Goal: Task Accomplishment & Management: Use online tool/utility

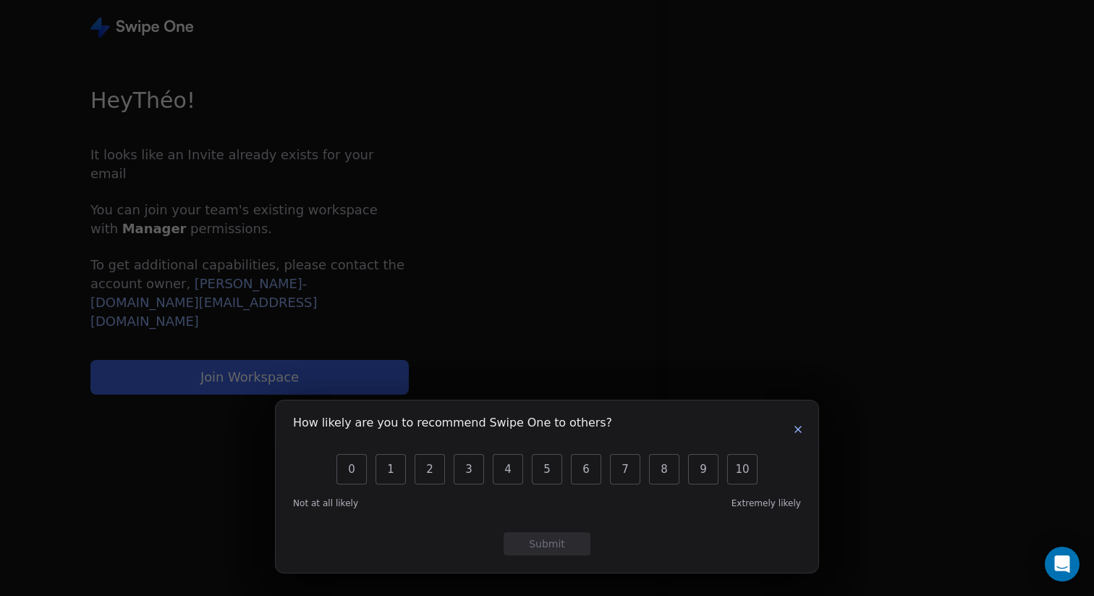
click at [798, 427] on icon "button" at bounding box center [798, 429] width 12 height 12
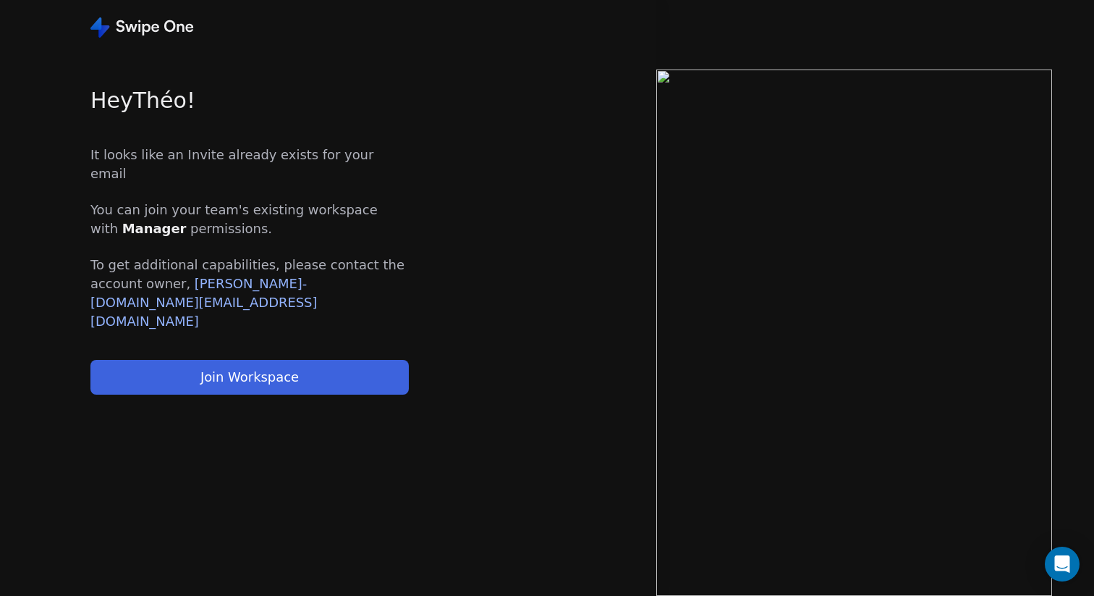
click at [318, 360] on button "Join Workspace" at bounding box center [249, 377] width 318 height 35
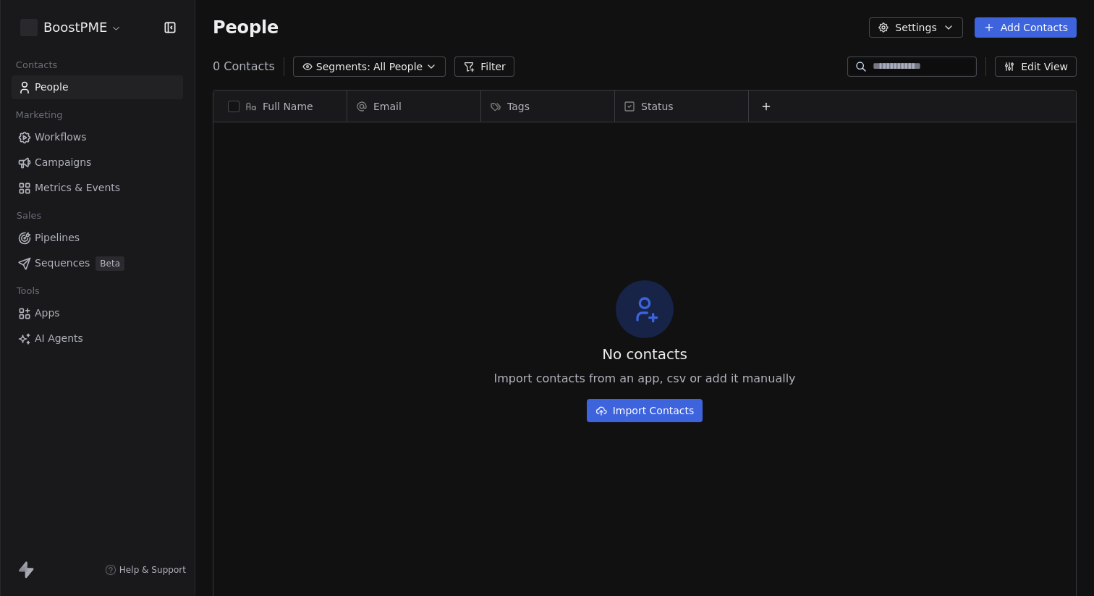
scroll to position [524, 899]
click at [81, 137] on span "Workflows" at bounding box center [61, 137] width 52 height 15
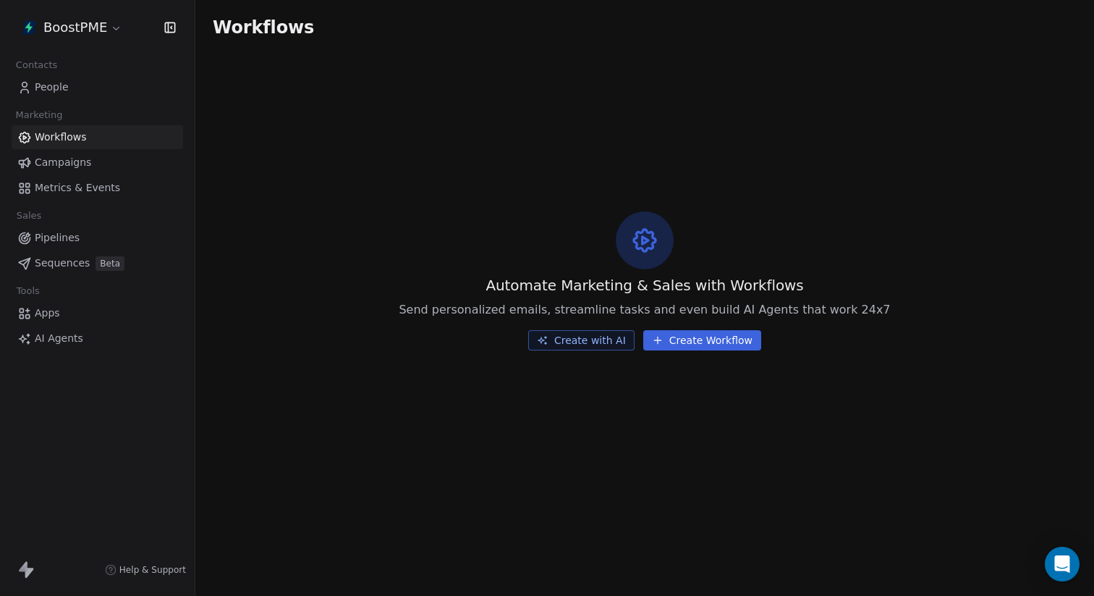
click at [51, 159] on span "Campaigns" at bounding box center [63, 162] width 56 height 15
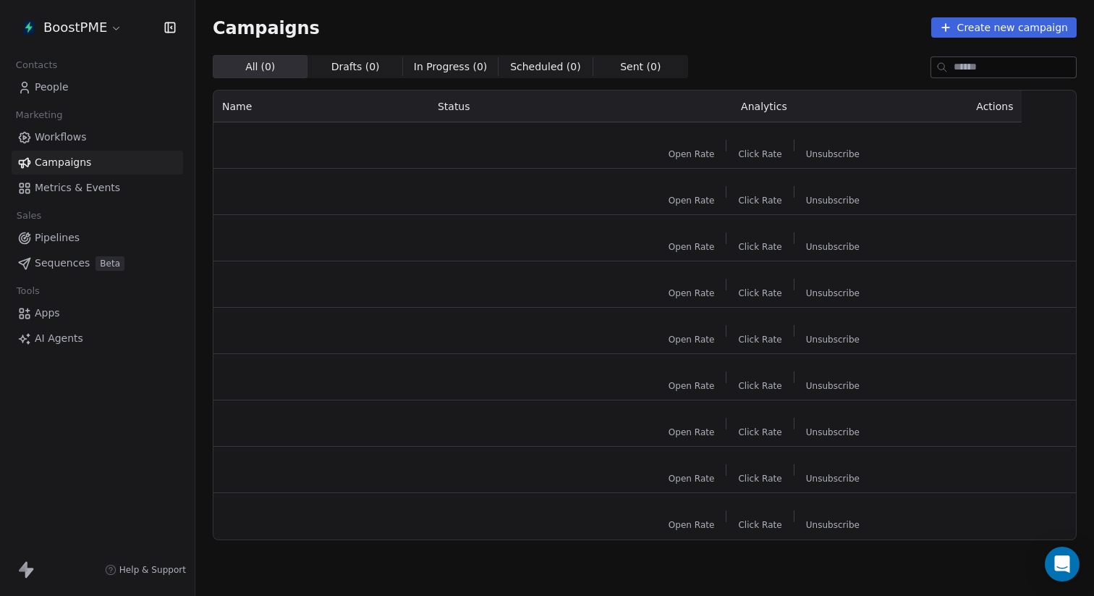
click at [89, 170] on link "Campaigns" at bounding box center [97, 163] width 171 height 24
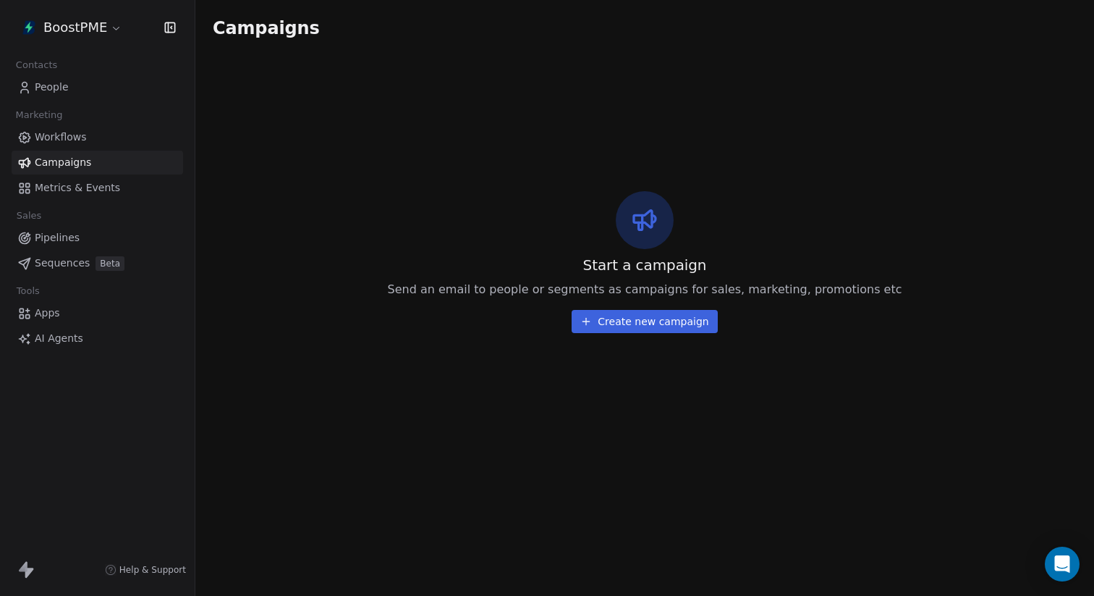
click at [71, 194] on span "Metrics & Events" at bounding box center [77, 187] width 85 height 15
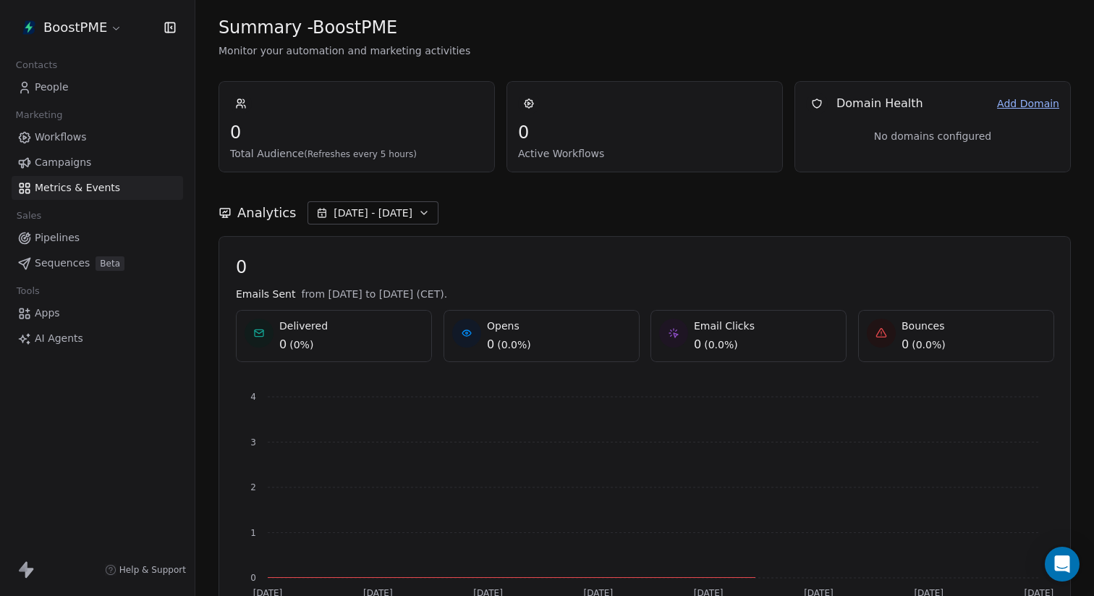
click at [59, 232] on span "Pipelines" at bounding box center [57, 237] width 45 height 15
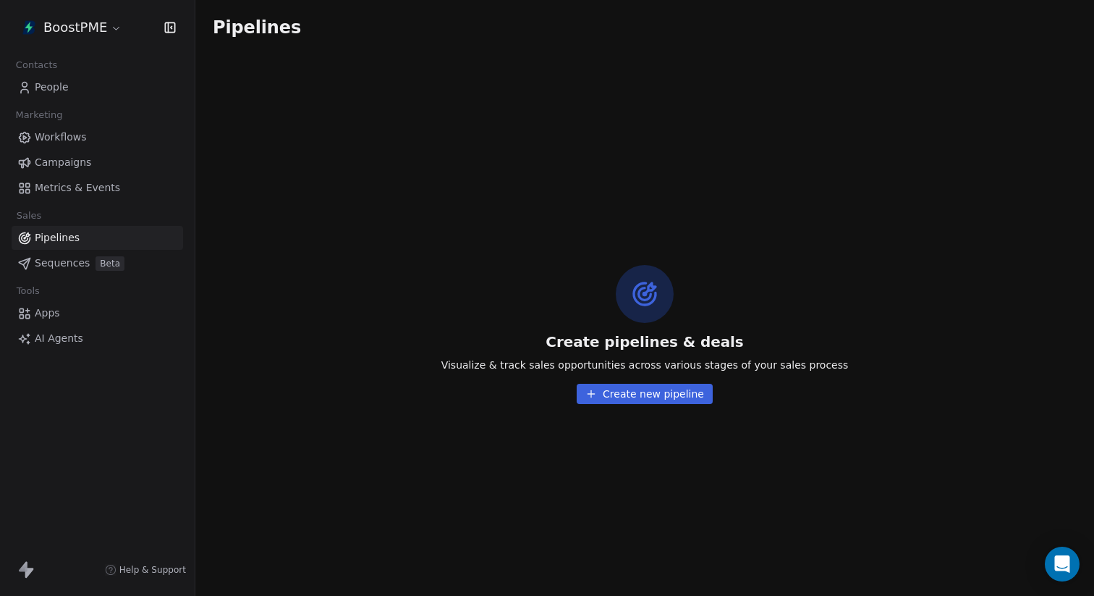
click at [44, 316] on span "Apps" at bounding box center [47, 312] width 25 height 15
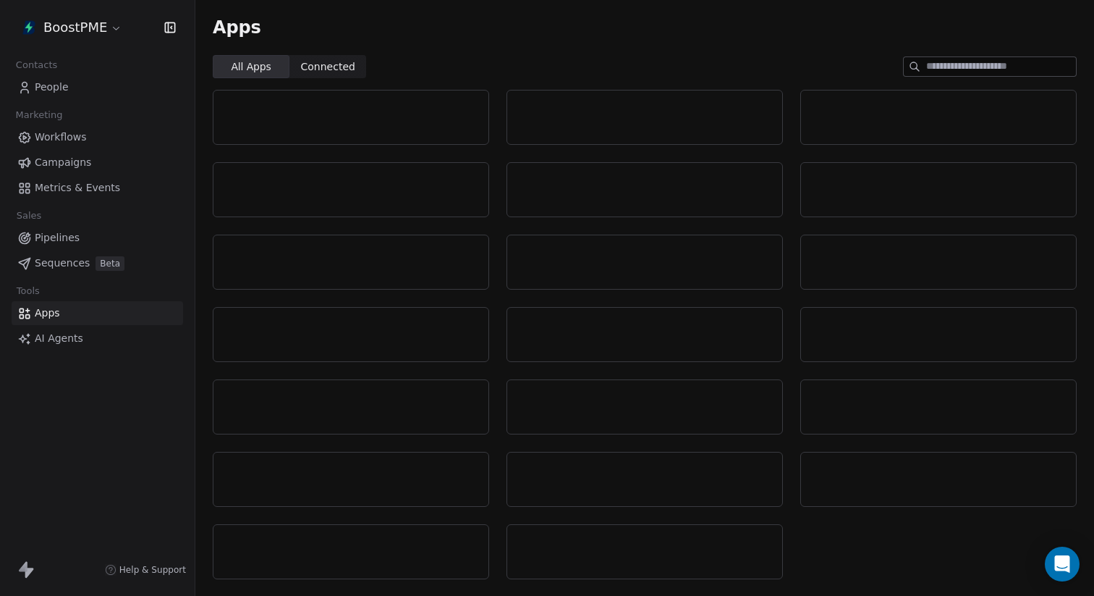
click at [68, 349] on link "AI Agents" at bounding box center [97, 338] width 171 height 24
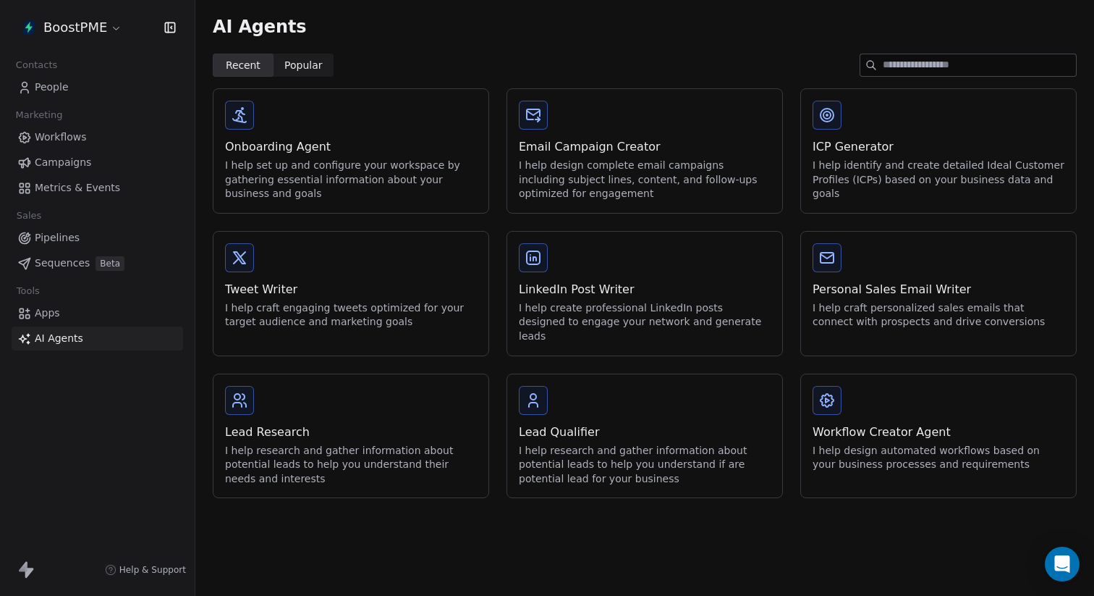
click at [611, 157] on div "Email Campaign Creator I help design complete email campaigns including subject…" at bounding box center [645, 169] width 252 height 63
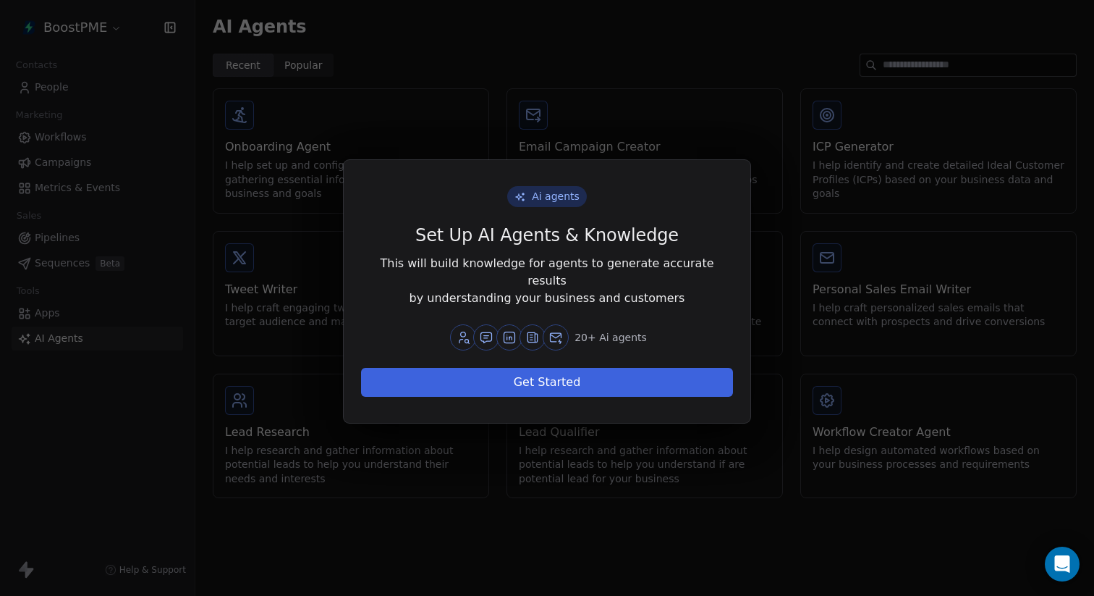
click at [536, 376] on button "Get Started" at bounding box center [547, 382] width 372 height 29
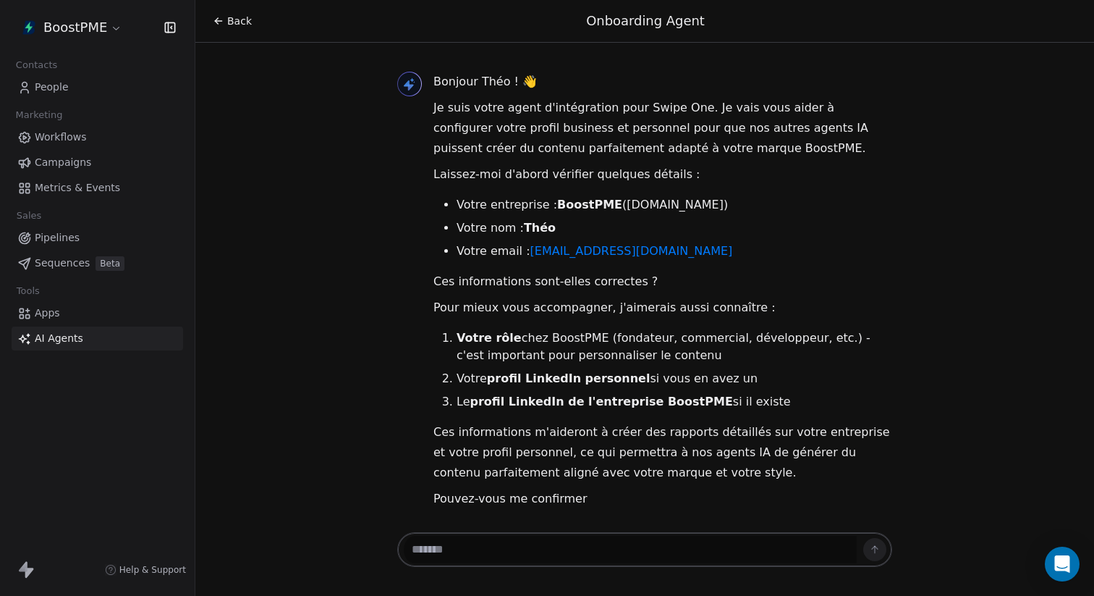
scroll to position [9, 0]
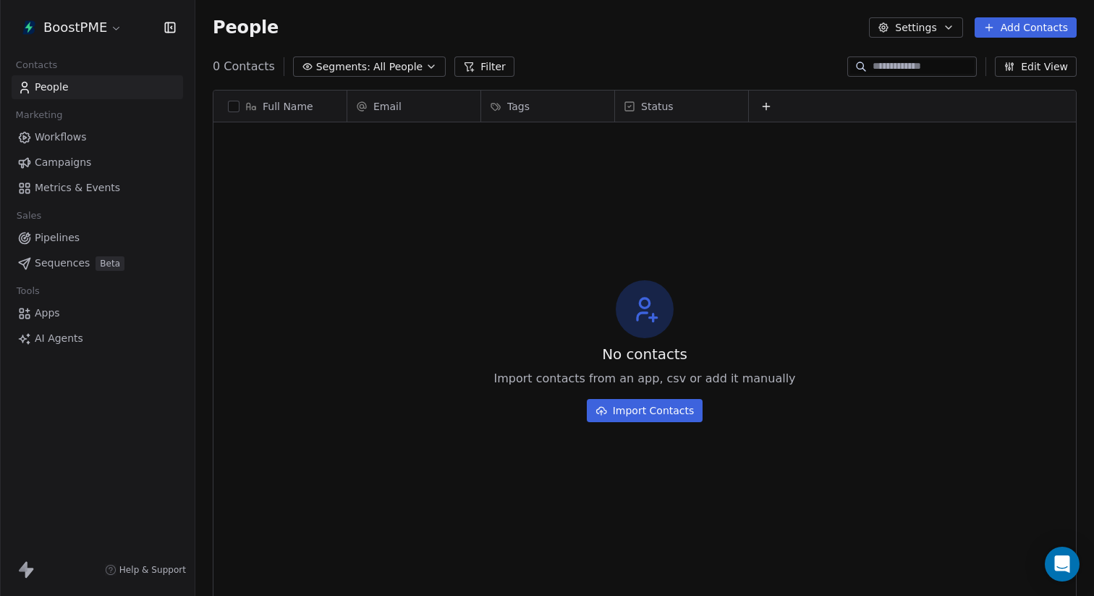
scroll to position [524, 899]
click at [75, 166] on span "Campaigns" at bounding box center [63, 162] width 56 height 15
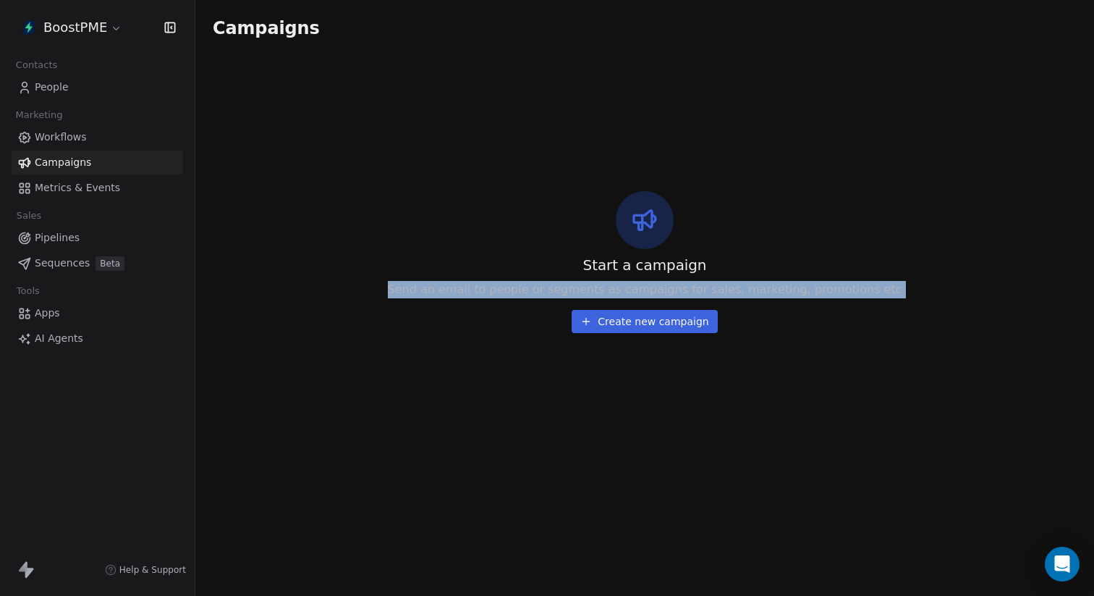
drag, startPoint x: 514, startPoint y: 185, endPoint x: 727, endPoint y: 386, distance: 292.8
click at [727, 385] on div "Start a campaign Send an email to people or segments as campaigns for sales, ma…" at bounding box center [645, 261] width 864 height 413
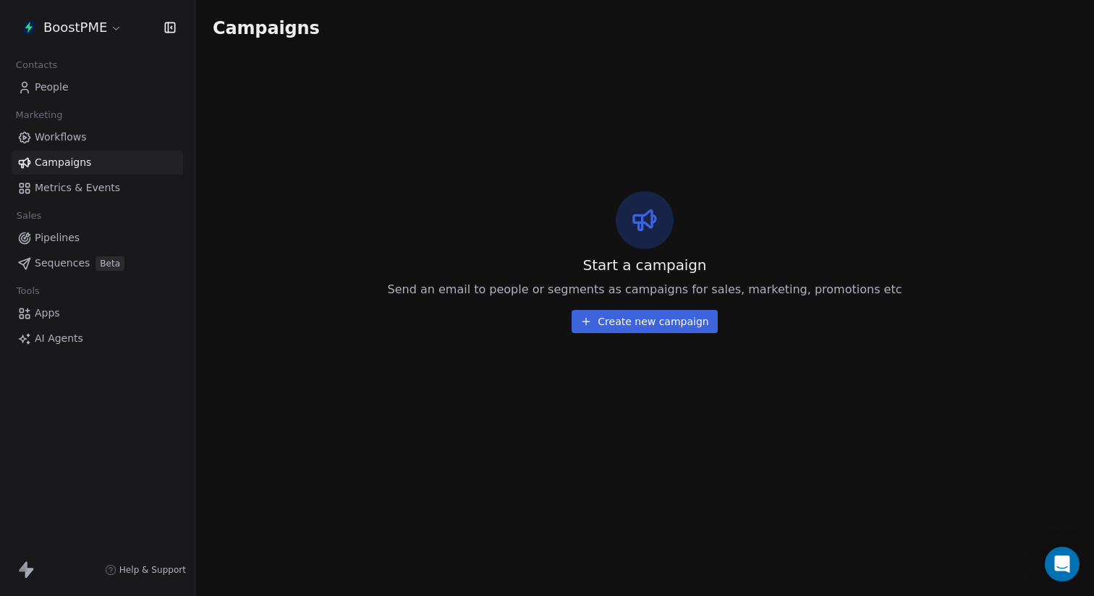
drag, startPoint x: 691, startPoint y: 381, endPoint x: 614, endPoint y: 300, distance: 111.6
click at [616, 304] on div "Start a campaign Send an email to people or segments as campaigns for sales, ma…" at bounding box center [645, 261] width 864 height 413
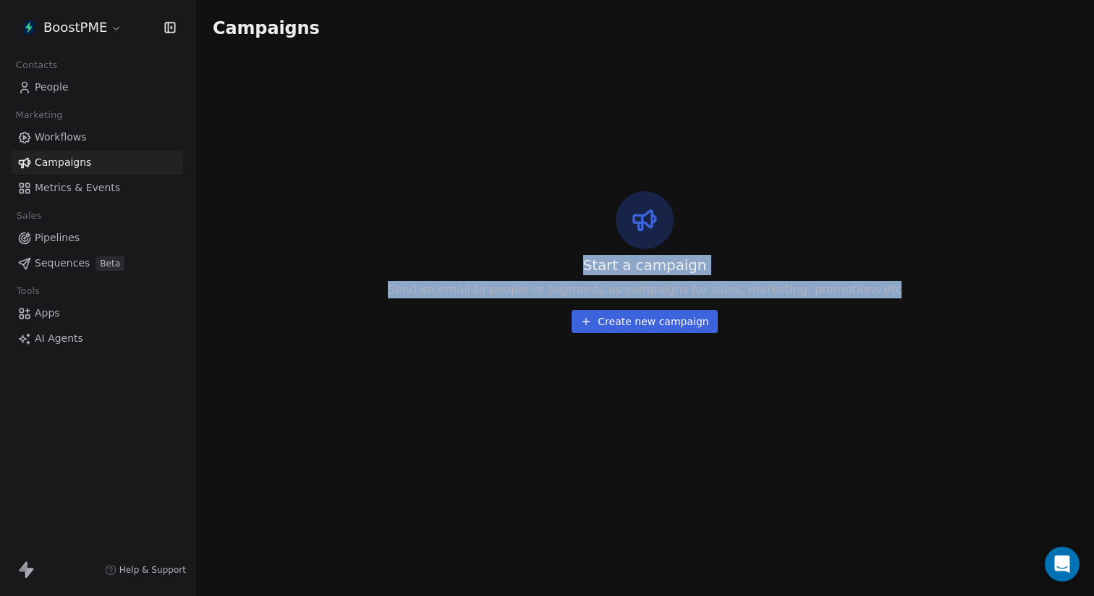
drag, startPoint x: 596, startPoint y: 199, endPoint x: 968, endPoint y: 308, distance: 387.4
click at [971, 308] on div "Start a campaign Send an email to people or segments as campaigns for sales, ma…" at bounding box center [645, 261] width 864 height 413
drag, startPoint x: 965, startPoint y: 308, endPoint x: 585, endPoint y: 258, distance: 383.8
click at [586, 261] on div "Start a campaign Send an email to people or segments as campaigns for sales, ma…" at bounding box center [645, 261] width 864 height 413
click at [585, 258] on div "Start a campaign Send an email to people or segments as campaigns for sales, ma…" at bounding box center [645, 262] width 514 height 142
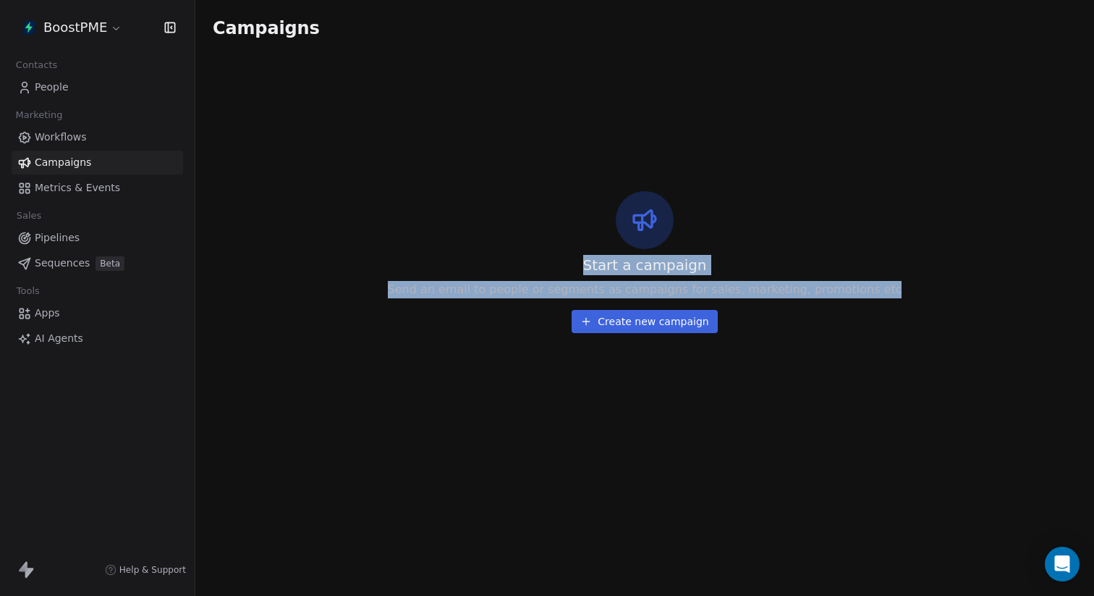
drag, startPoint x: 594, startPoint y: 258, endPoint x: 910, endPoint y: 305, distance: 319.7
click at [911, 304] on div "Start a campaign Send an email to people or segments as campaigns for sales, ma…" at bounding box center [645, 261] width 864 height 413
click at [910, 305] on div "Start a campaign Send an email to people or segments as campaigns for sales, ma…" at bounding box center [645, 261] width 864 height 413
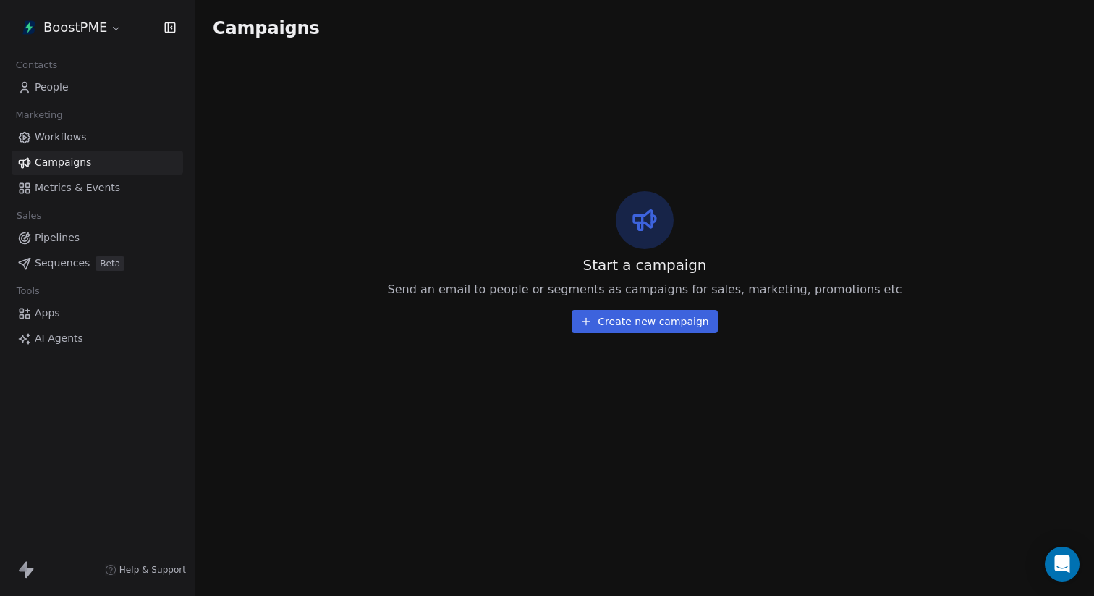
drag, startPoint x: 910, startPoint y: 305, endPoint x: 883, endPoint y: 305, distance: 27.5
click at [908, 305] on div "Start a campaign Send an email to people or segments as campaigns for sales, ma…" at bounding box center [645, 261] width 864 height 413
drag, startPoint x: 649, startPoint y: 305, endPoint x: 591, endPoint y: 305, distance: 57.9
click at [580, 305] on div "Start a campaign Send an email to people or segments as campaigns for sales, ma…" at bounding box center [645, 262] width 514 height 142
drag, startPoint x: 892, startPoint y: 287, endPoint x: 585, endPoint y: 233, distance: 311.6
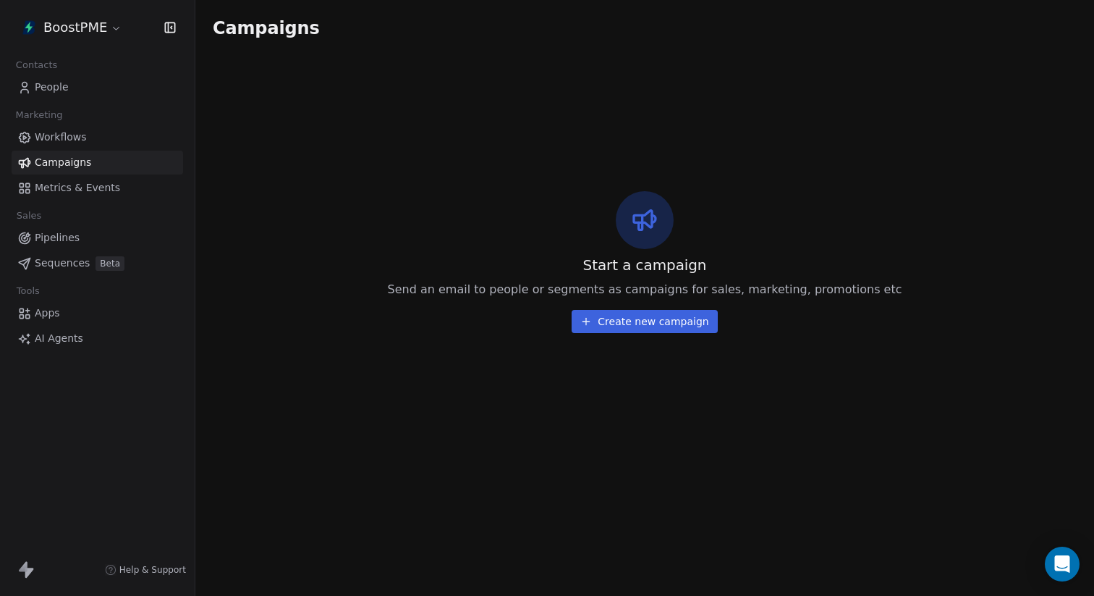
click at [584, 236] on div "Start a campaign Send an email to people or segments as campaigns for sales, ma…" at bounding box center [645, 261] width 864 height 413
click at [585, 233] on div "Start a campaign Send an email to people or segments as campaigns for sales, ma…" at bounding box center [645, 262] width 514 height 142
drag, startPoint x: 543, startPoint y: 232, endPoint x: 655, endPoint y: 289, distance: 125.2
click at [554, 237] on div "Start a campaign Send an email to people or segments as campaigns for sales, ma…" at bounding box center [645, 262] width 514 height 142
click at [594, 258] on span "Start a campaign" at bounding box center [645, 265] width 124 height 20
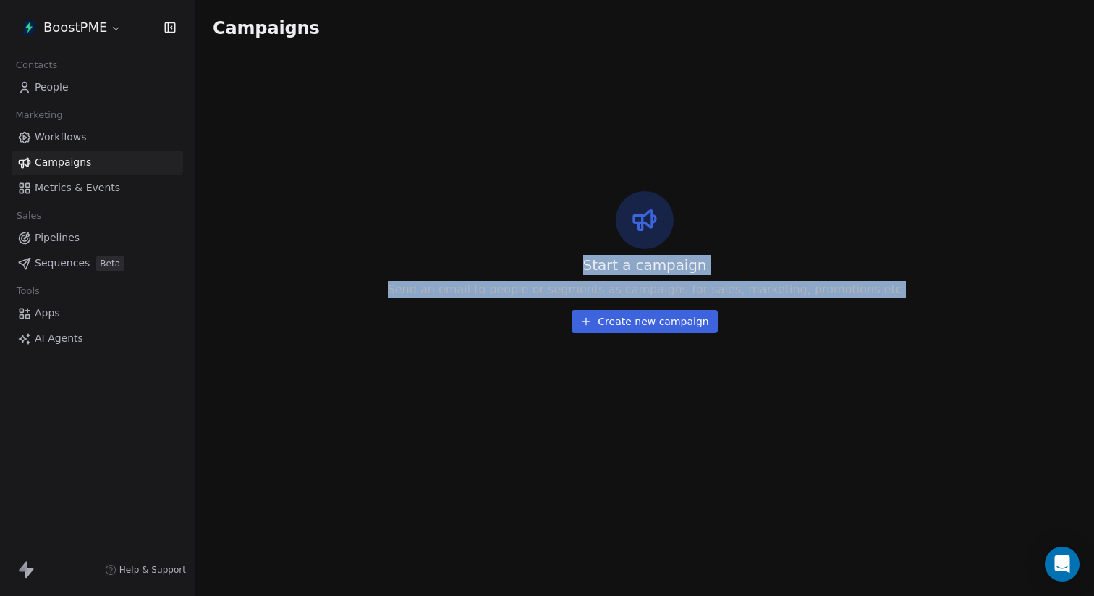
drag, startPoint x: 583, startPoint y: 258, endPoint x: 925, endPoint y: 285, distance: 343.4
click at [925, 284] on div "Start a campaign Send an email to people or segments as campaigns for sales, ma…" at bounding box center [645, 261] width 864 height 413
click at [925, 285] on div "Start a campaign Send an email to people or segments as campaigns for sales, ma…" at bounding box center [645, 261] width 864 height 413
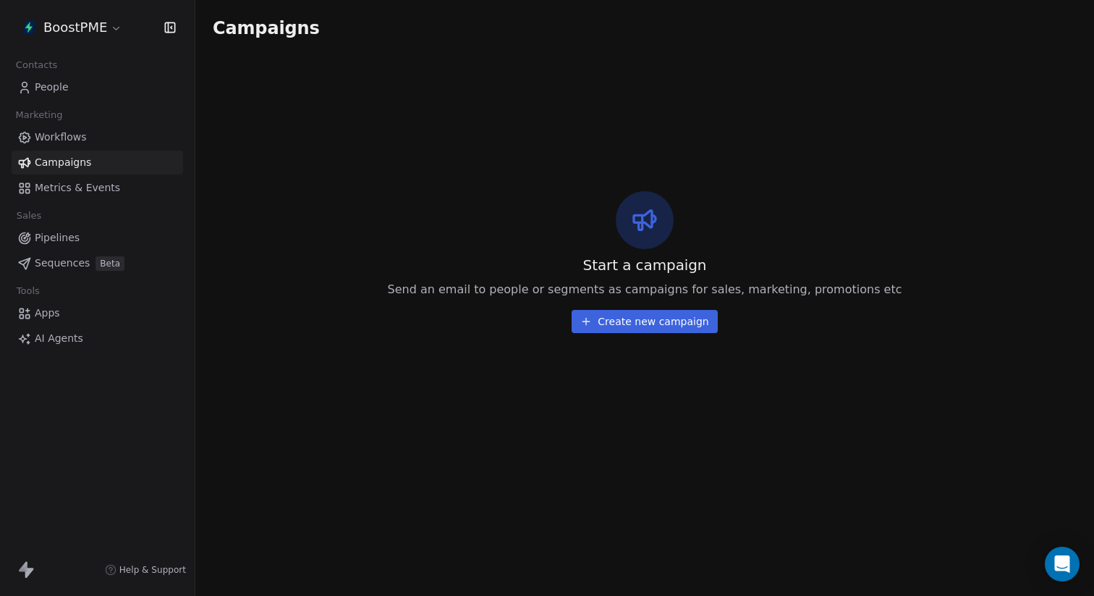
drag, startPoint x: 925, startPoint y: 285, endPoint x: 596, endPoint y: 248, distance: 332.0
click at [596, 249] on div "Start a campaign Send an email to people or segments as campaigns for sales, ma…" at bounding box center [645, 261] width 864 height 413
click at [590, 248] on div "Start a campaign Send an email to people or segments as campaigns for sales, ma…" at bounding box center [645, 262] width 514 height 142
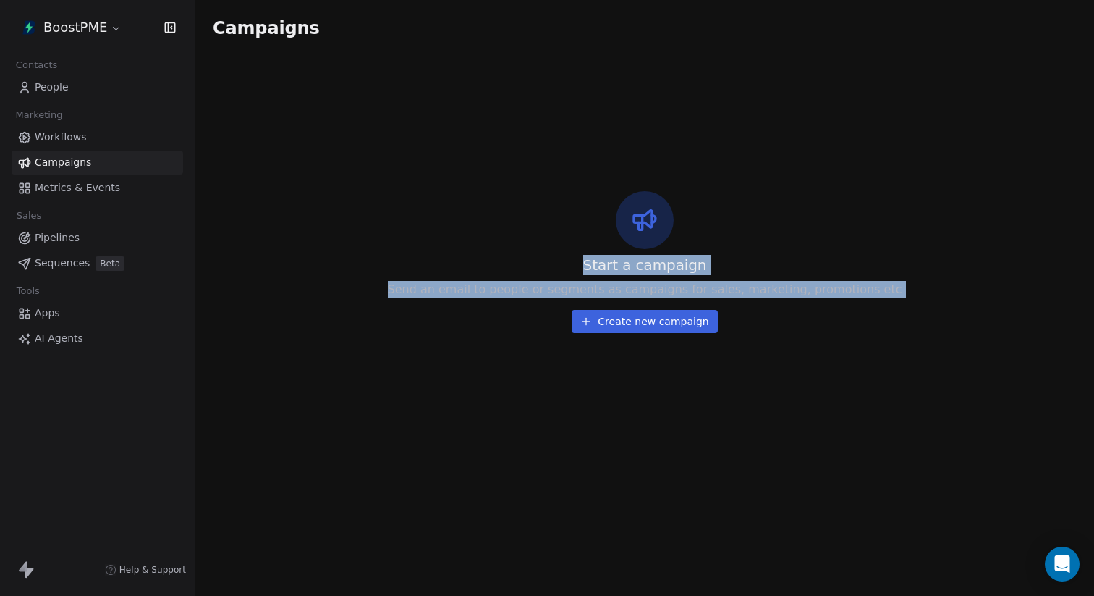
drag, startPoint x: 589, startPoint y: 248, endPoint x: 969, endPoint y: 295, distance: 382.7
click at [969, 295] on div "Start a campaign Send an email to people or segments as campaigns for sales, ma…" at bounding box center [645, 261] width 864 height 413
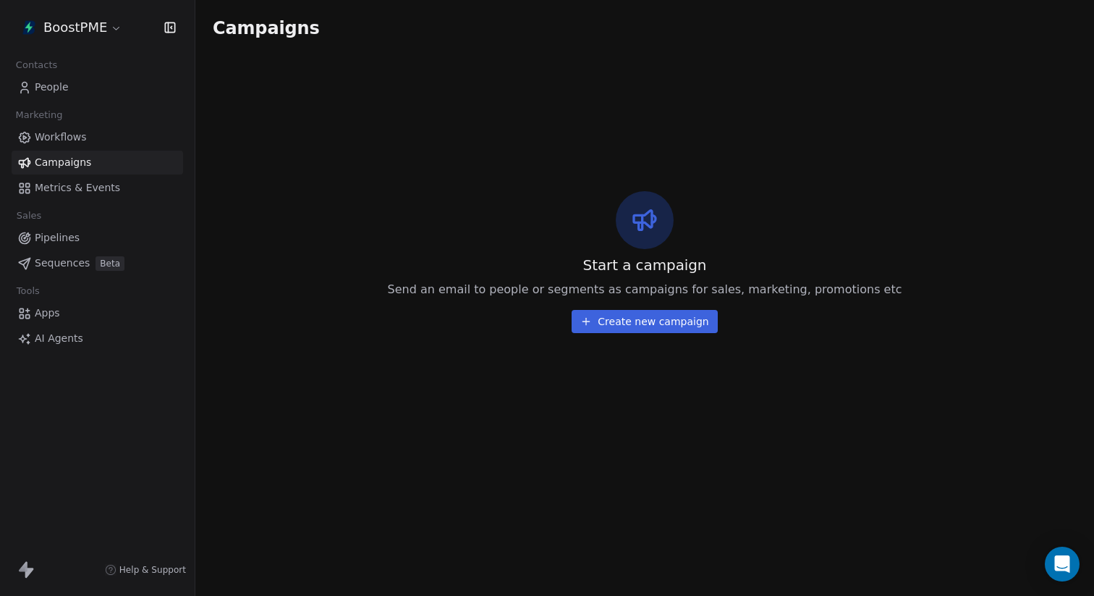
click at [722, 118] on div "Start a campaign Send an email to people or segments as campaigns for sales, ma…" at bounding box center [645, 261] width 864 height 413
click at [82, 187] on span "Metrics & Events" at bounding box center [77, 187] width 85 height 15
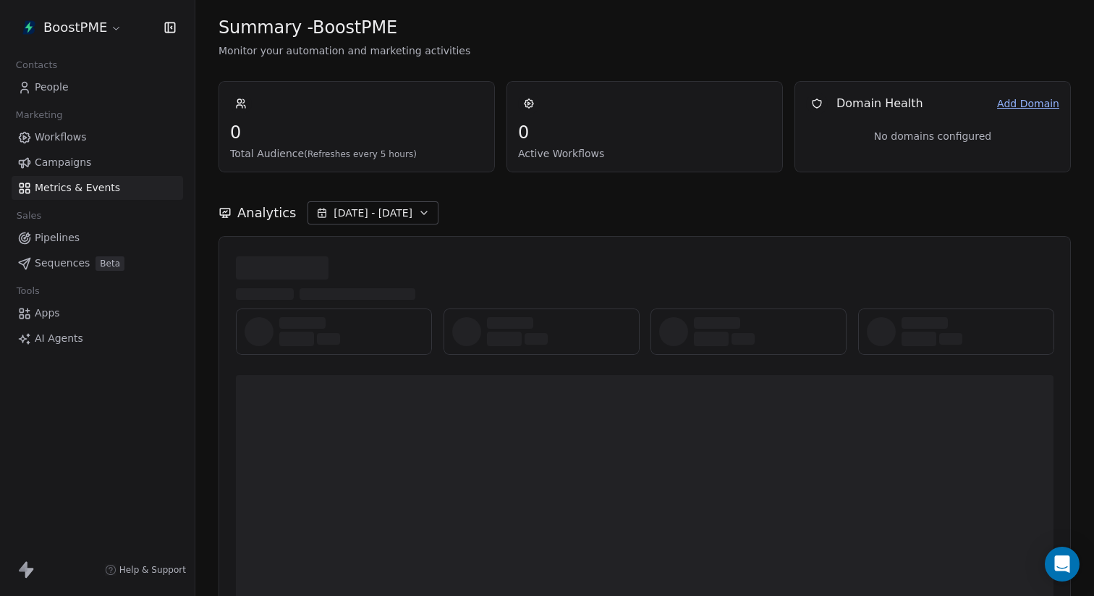
click at [96, 158] on link "Campaigns" at bounding box center [97, 163] width 171 height 24
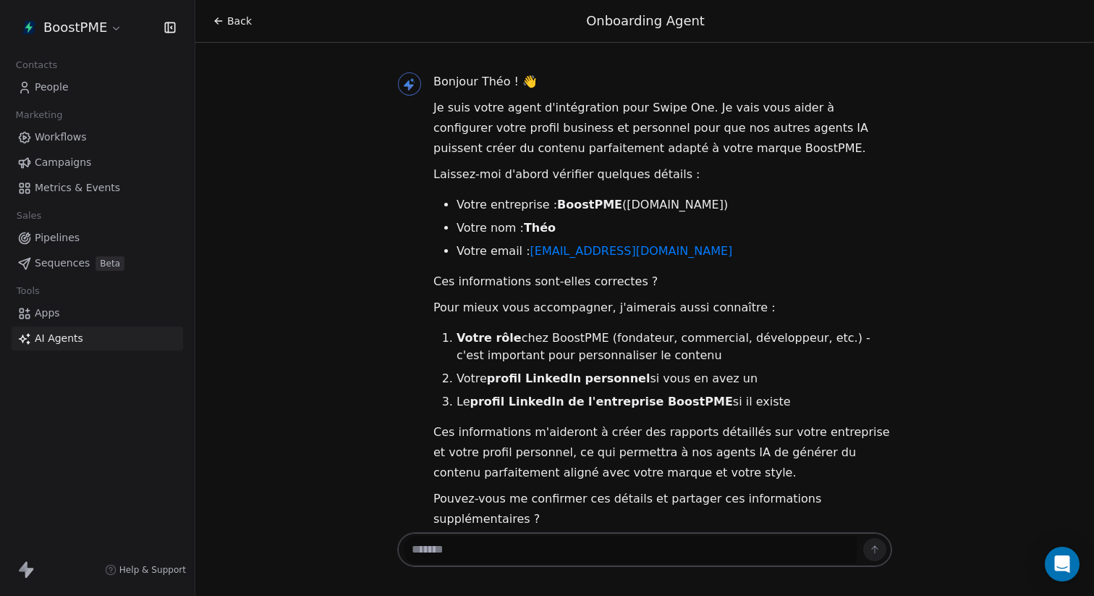
scroll to position [9, 0]
